Goal: Task Accomplishment & Management: Use online tool/utility

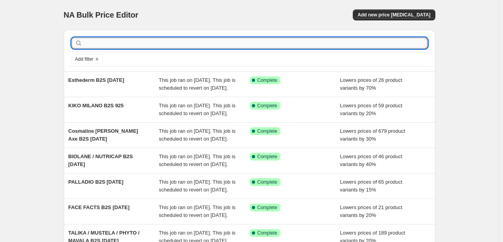
click at [96, 44] on input "text" at bounding box center [255, 43] width 343 height 11
type input "azalia"
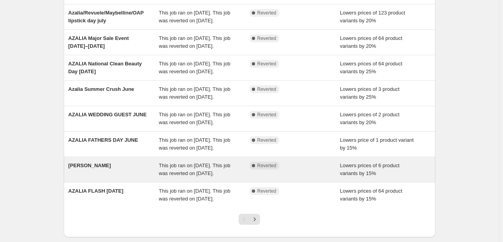
scroll to position [175, 0]
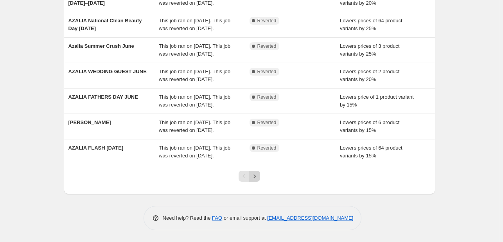
click at [255, 178] on icon "Next" at bounding box center [255, 176] width 8 height 8
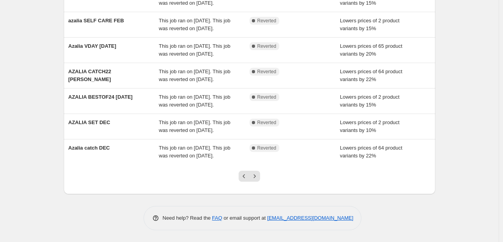
scroll to position [230, 0]
click at [247, 177] on icon "Previous" at bounding box center [244, 176] width 8 height 8
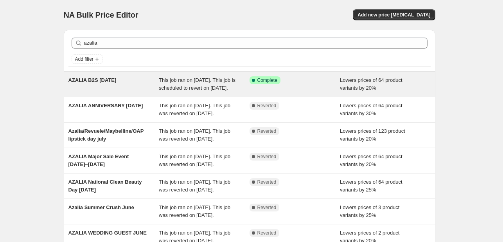
click at [193, 90] on span "This job ran on [DATE]. This job is scheduled to revert on [DATE]." at bounding box center [197, 84] width 77 height 14
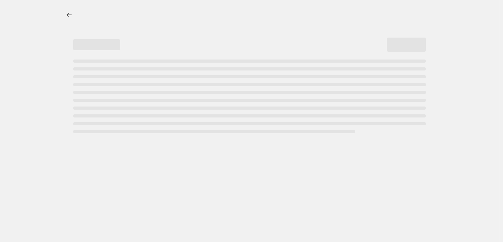
select select "percentage"
select select "tag"
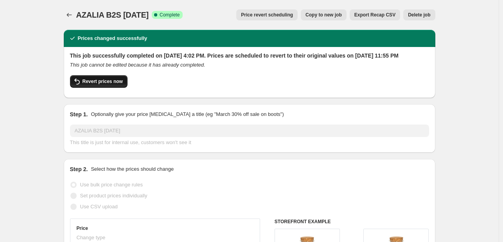
click at [111, 84] on span "Revert prices now" at bounding box center [102, 81] width 40 height 6
checkbox input "false"
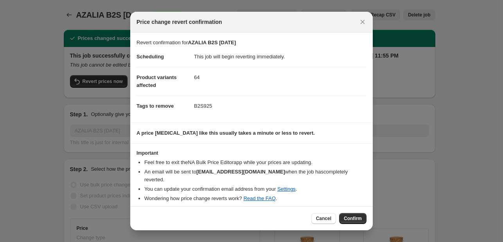
click at [359, 221] on div "Cancel Confirm" at bounding box center [251, 218] width 242 height 24
click at [358, 216] on span "Confirm" at bounding box center [353, 218] width 18 height 6
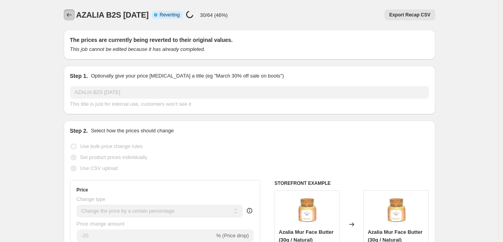
click at [73, 19] on button "Price change jobs" at bounding box center [69, 14] width 11 height 11
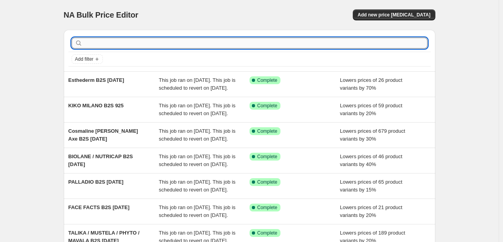
click at [138, 46] on input "text" at bounding box center [255, 43] width 343 height 11
type input "lipojen"
